Goal: Task Accomplishment & Management: Complete application form

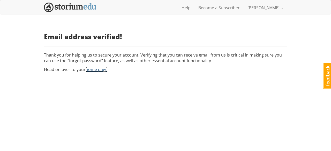
click at [95, 71] on link "home page" at bounding box center [97, 70] width 22 height 6
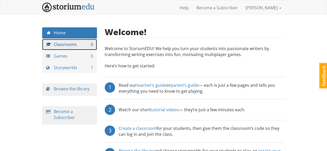
click at [77, 43] on link "Classrooms 0" at bounding box center [69, 44] width 55 height 11
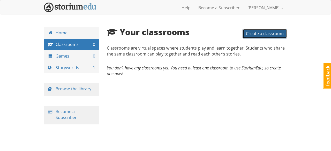
click at [260, 35] on span "Create a classroom" at bounding box center [265, 34] width 38 height 6
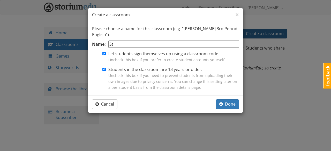
type input "S"
type input "G"
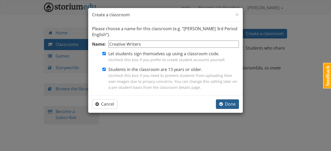
type input "Creative Writers"
click at [234, 107] on button "Done" at bounding box center [227, 105] width 23 height 10
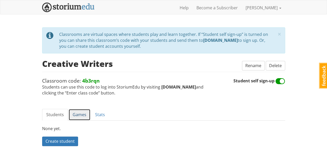
click at [80, 114] on link "Games" at bounding box center [79, 115] width 22 height 12
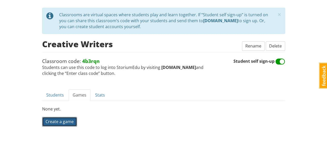
click at [65, 121] on span "Create a game" at bounding box center [59, 122] width 28 height 6
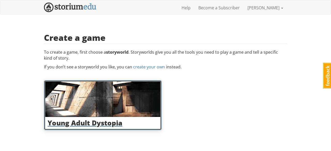
click at [85, 123] on h3 "Young Adult Dystopia" at bounding box center [103, 122] width 110 height 7
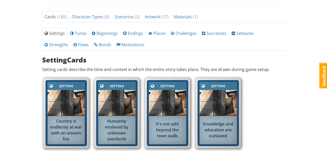
scroll to position [183, 0]
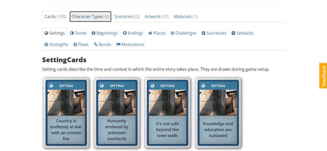
click at [95, 20] on link "Character Types ( 8 )" at bounding box center [90, 17] width 42 height 12
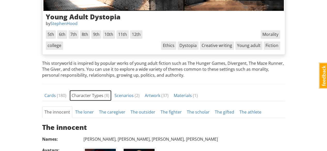
scroll to position [103, 0]
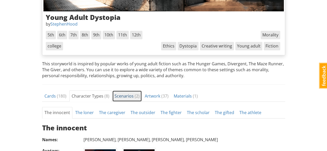
click at [130, 94] on span "Scenarios ( 2 )" at bounding box center [126, 96] width 25 height 6
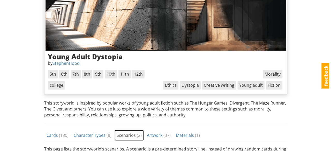
scroll to position [0, 0]
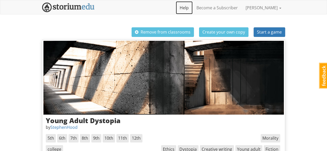
click at [193, 8] on link "Help" at bounding box center [184, 7] width 17 height 13
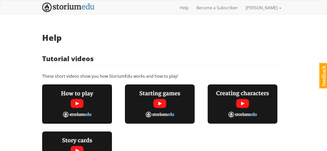
click at [73, 104] on img at bounding box center [77, 104] width 70 height 39
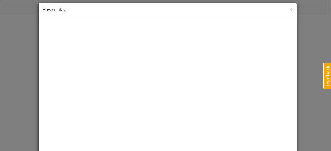
scroll to position [27, 0]
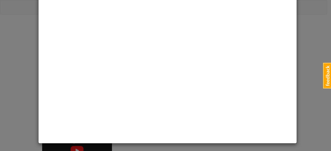
click at [311, 63] on div "× Close How to play" at bounding box center [165, 75] width 331 height 151
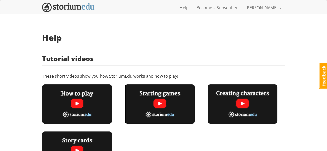
click at [160, 100] on img at bounding box center [160, 104] width 70 height 39
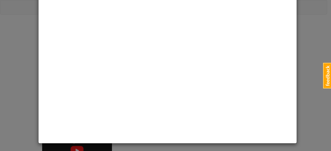
click at [297, 104] on div "× Close Starting games" at bounding box center [165, 75] width 331 height 151
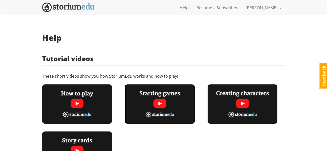
click at [162, 102] on img at bounding box center [160, 104] width 70 height 39
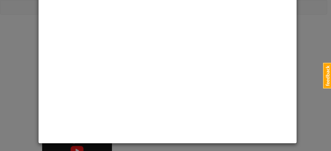
click at [309, 77] on div "× Close Starting games" at bounding box center [165, 75] width 331 height 151
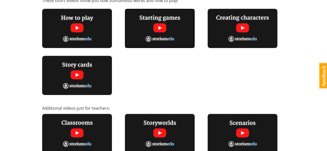
scroll to position [0, 0]
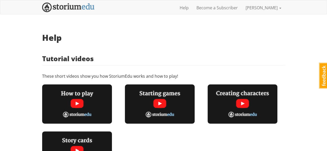
click at [256, 55] on h3 "Tutorial videos" at bounding box center [163, 58] width 243 height 7
click at [269, 8] on link "[PERSON_NAME]" at bounding box center [263, 7] width 43 height 13
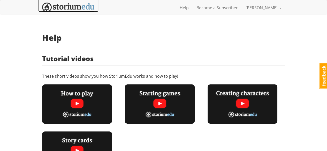
click at [85, 6] on img at bounding box center [68, 8] width 52 height 10
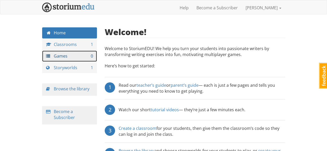
click at [61, 56] on link "Games 0" at bounding box center [69, 56] width 55 height 11
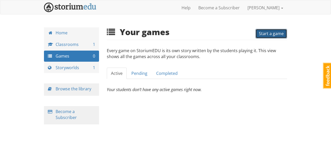
click at [268, 35] on span "Start a game" at bounding box center [271, 34] width 25 height 6
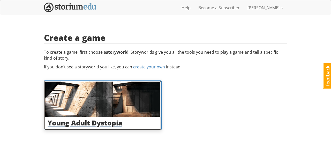
click at [109, 114] on img at bounding box center [102, 99] width 115 height 35
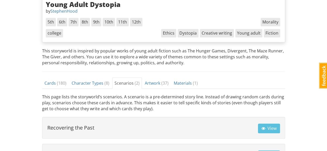
scroll to position [90, 0]
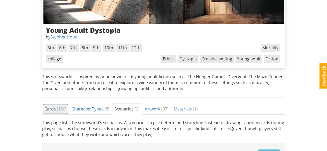
click at [43, 109] on link "Cards ( 180 )" at bounding box center [55, 109] width 27 height 12
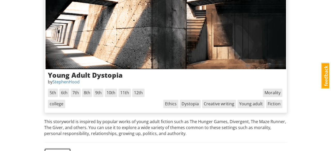
scroll to position [17, 0]
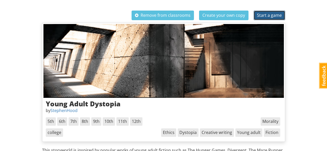
click at [265, 11] on button "Start a game" at bounding box center [270, 16] width 32 height 10
select select "kq6zp6"
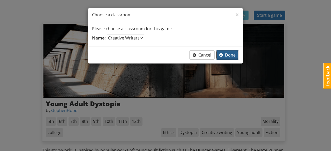
click at [227, 50] on button "Done" at bounding box center [227, 55] width 23 height 10
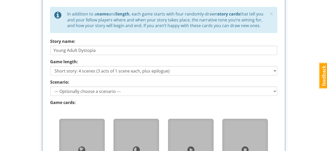
scroll to position [244, 0]
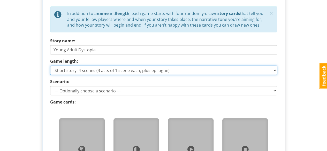
click at [209, 66] on select "Short story: 4 scenes (3 acts of 1 scene each, plus epilogue) Medium story: 7 s…" at bounding box center [163, 70] width 227 height 9
click at [50, 66] on select "Short story: 4 scenes (3 acts of 1 scene each, plus epilogue) Medium story: 7 s…" at bounding box center [163, 70] width 227 height 9
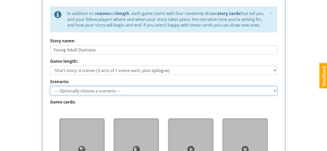
click at [160, 89] on select "--- Optionally choose a scenario --- Recovering the Past Beyond the Wall" at bounding box center [163, 90] width 227 height 9
select select "d_scenario_2"
click at [50, 86] on select "--- Optionally choose a scenario --- Recovering the Past Beyond the Wall" at bounding box center [163, 90] width 227 height 9
type input "Beyond the Wall"
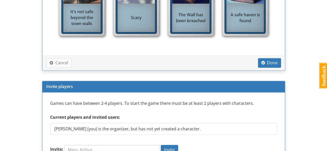
scroll to position [398, 0]
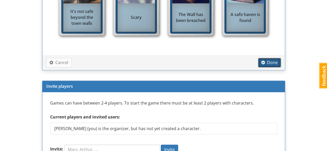
click at [272, 60] on span "Done" at bounding box center [269, 63] width 16 height 6
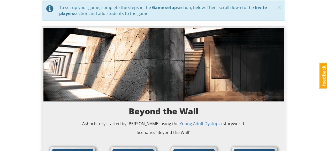
scroll to position [0, 0]
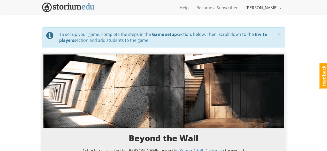
click at [274, 7] on link "[PERSON_NAME]" at bounding box center [263, 7] width 43 height 13
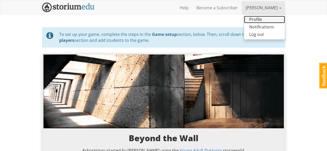
click at [265, 17] on link "Profile" at bounding box center [264, 19] width 41 height 7
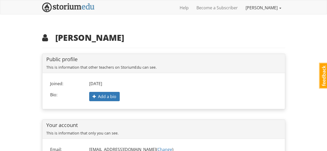
click at [278, 8] on link "[PERSON_NAME]" at bounding box center [263, 7] width 43 height 13
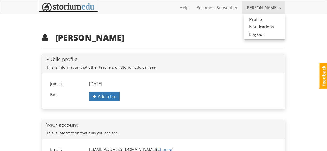
click at [91, 8] on img at bounding box center [68, 8] width 52 height 10
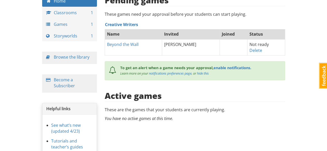
scroll to position [32, 0]
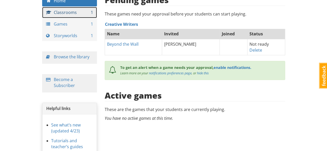
click at [77, 13] on link "Classrooms 1" at bounding box center [69, 12] width 55 height 11
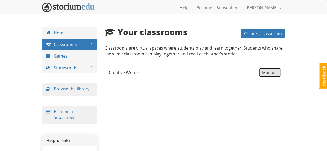
click at [273, 73] on span "Manage" at bounding box center [270, 73] width 16 height 6
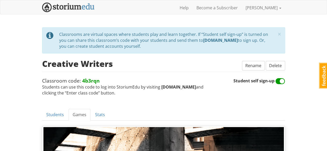
click at [90, 78] on strong "4b3rqn" at bounding box center [91, 80] width 18 height 7
drag, startPoint x: 81, startPoint y: 80, endPoint x: 107, endPoint y: 78, distance: 26.4
click at [107, 78] on span "Classroom code: 4b3rqn Students can use this code to log into StoriumEdu by vis…" at bounding box center [137, 86] width 191 height 19
copy span "4b3rqn"
